Goal: Task Accomplishment & Management: Manage account settings

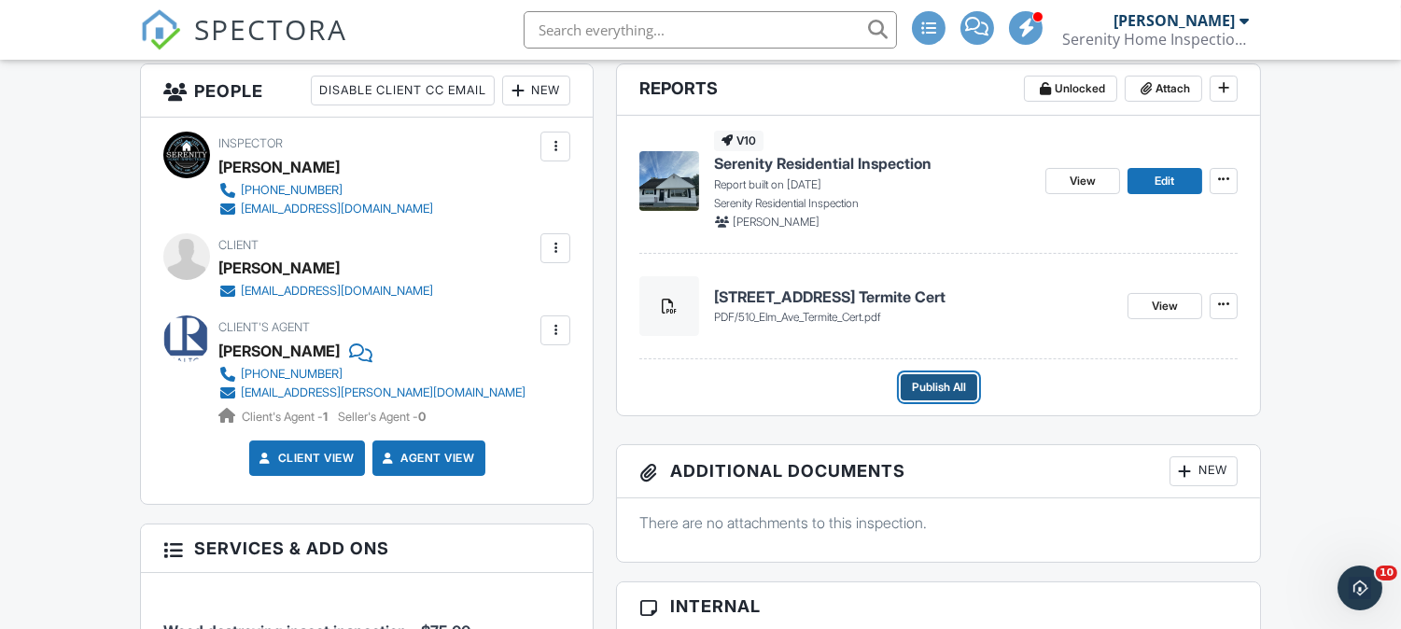
click at [935, 384] on span "Publish All" at bounding box center [939, 387] width 54 height 19
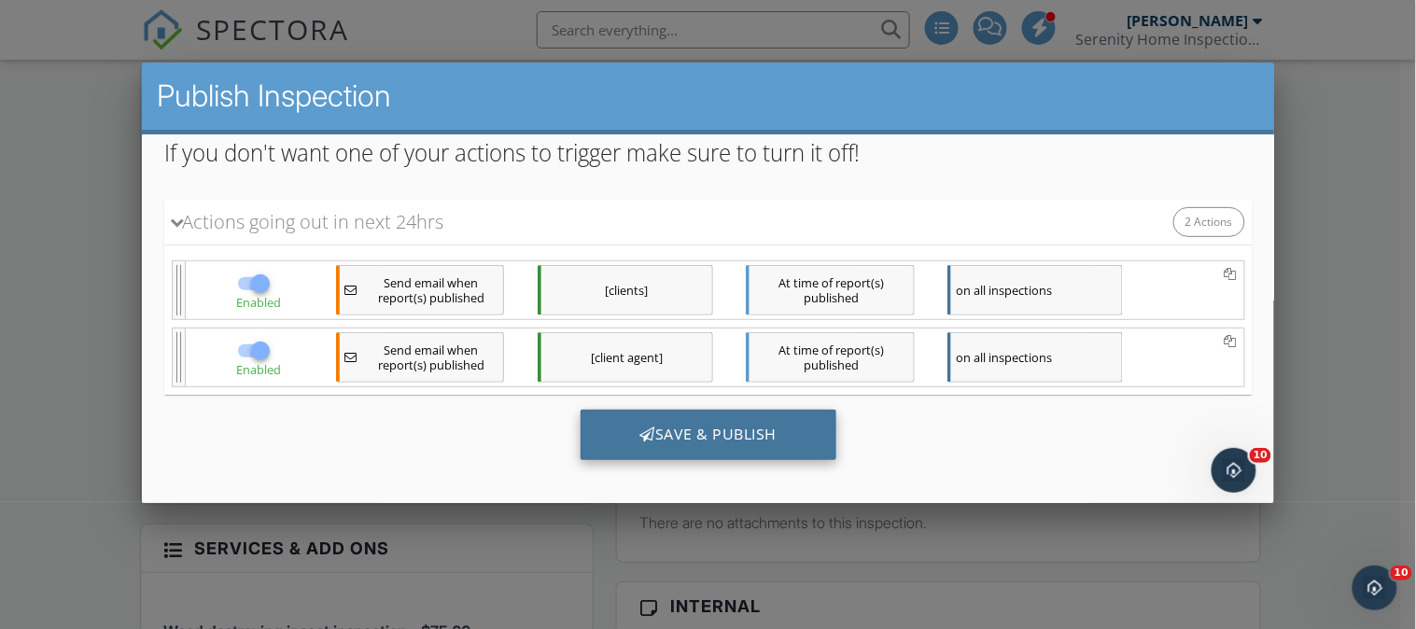
click at [653, 424] on div "Save & Publish" at bounding box center [707, 435] width 257 height 50
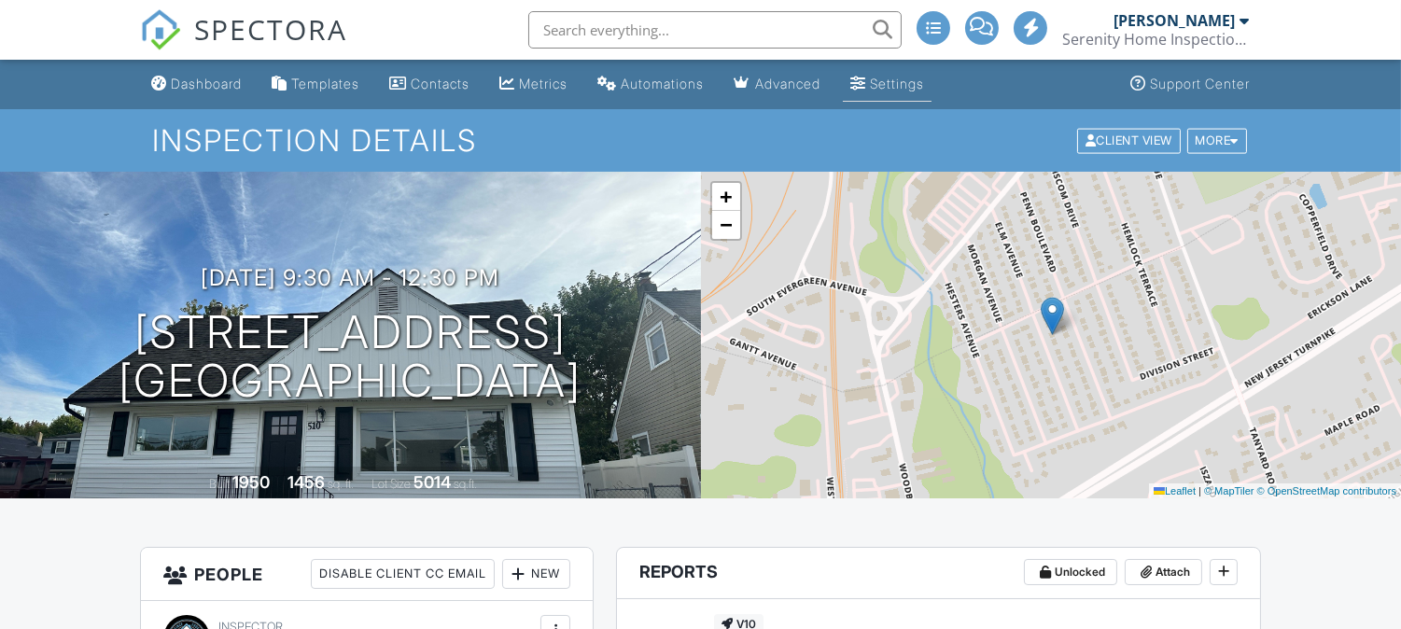
click at [896, 78] on div "Settings" at bounding box center [897, 84] width 54 height 16
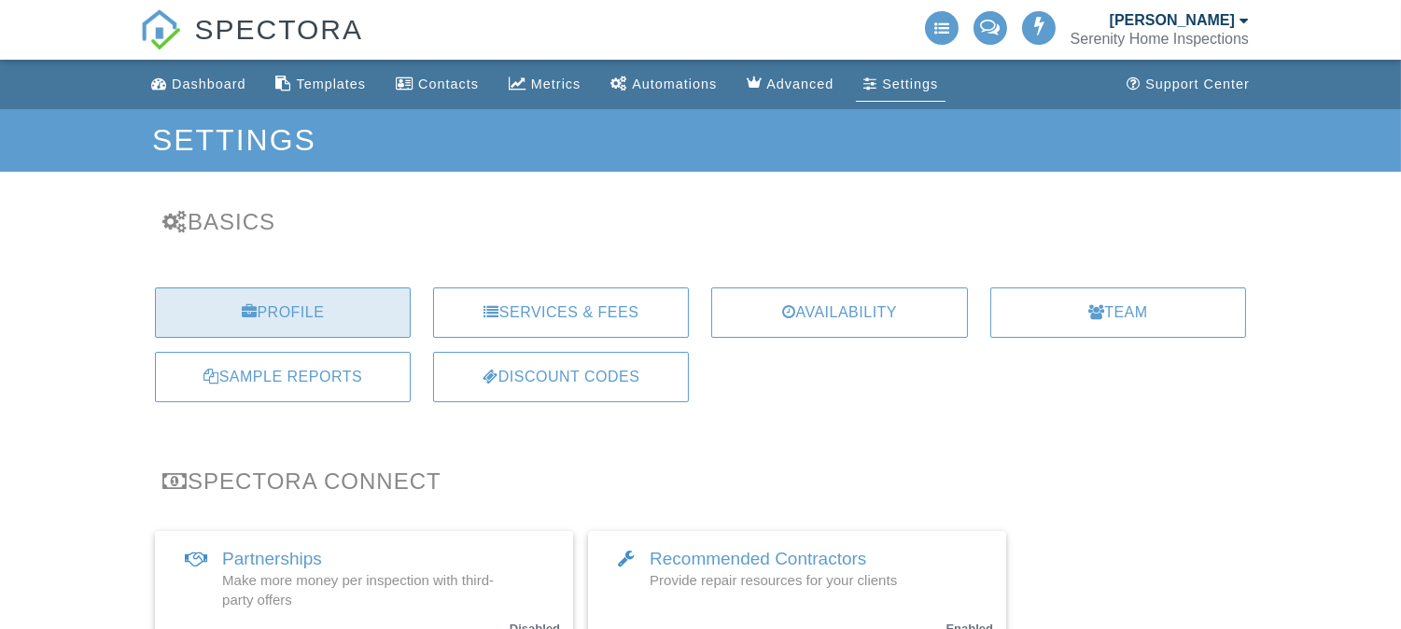
click at [284, 297] on div "Profile" at bounding box center [283, 312] width 256 height 50
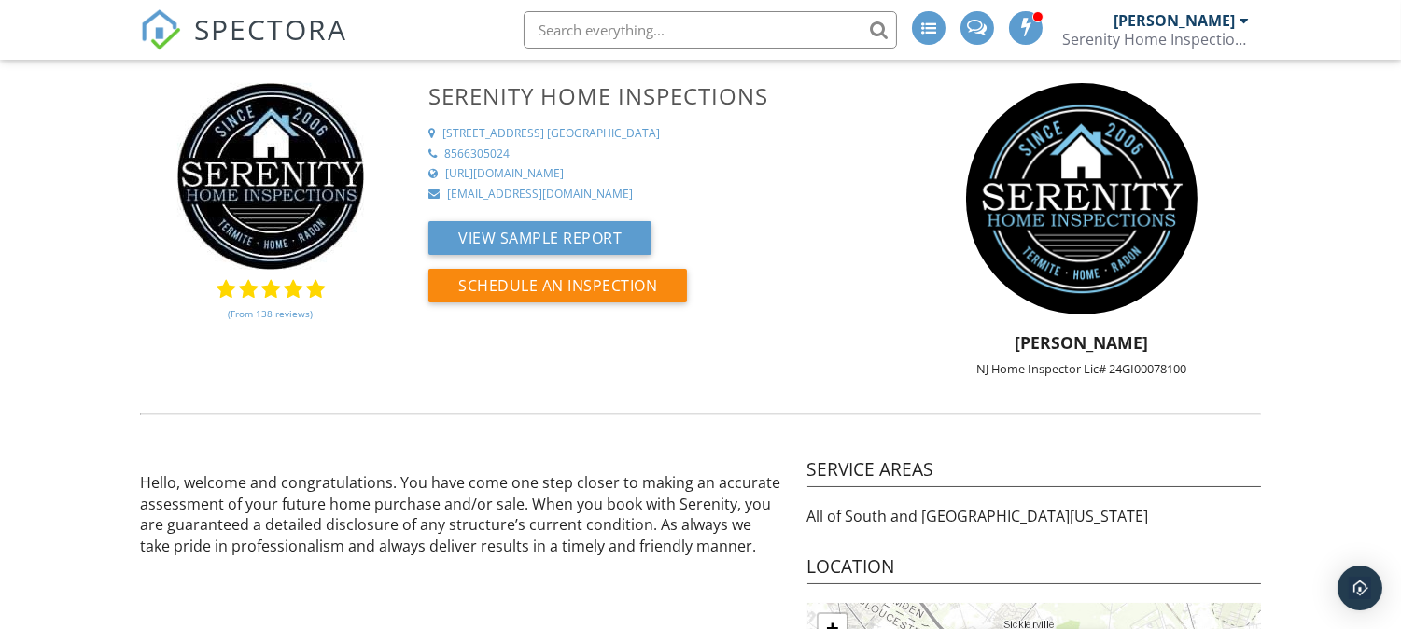
click at [1092, 39] on div "Serenity Home Inspections" at bounding box center [1155, 39] width 187 height 19
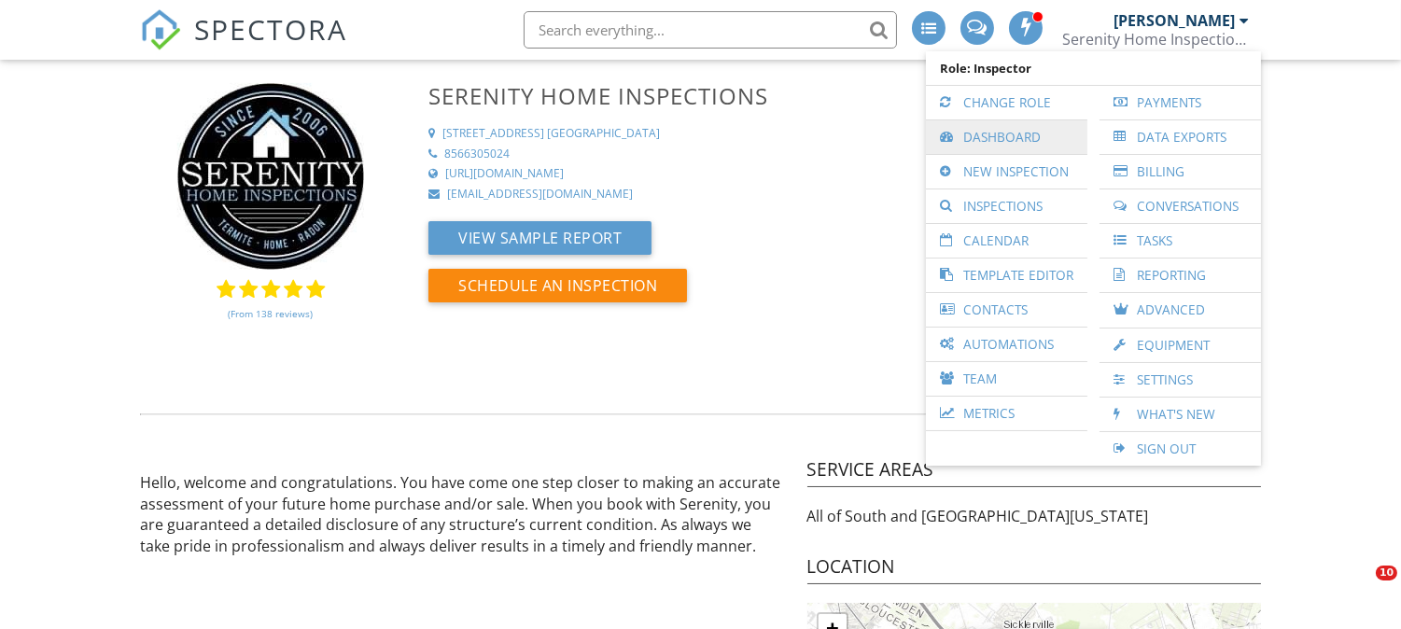
click at [1008, 127] on link "Dashboard" at bounding box center [1006, 137] width 143 height 34
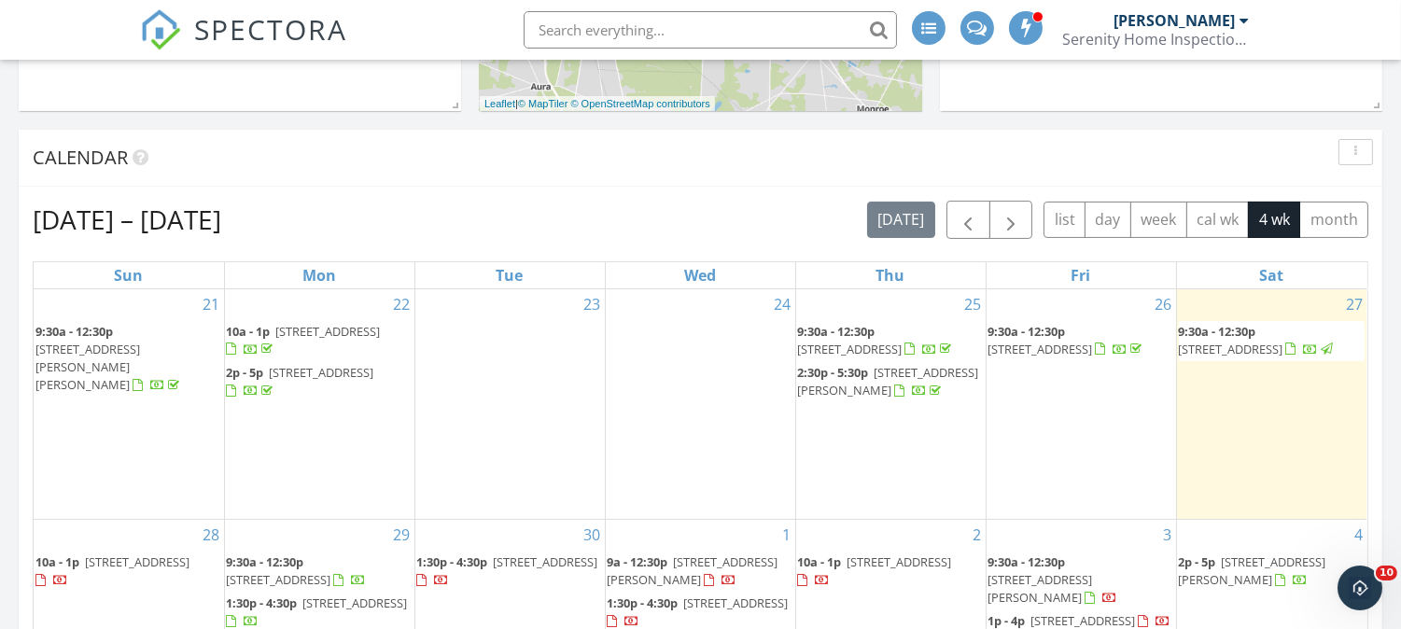
scroll to position [725, 0]
